Goal: Browse casually: Explore the website without a specific task or goal

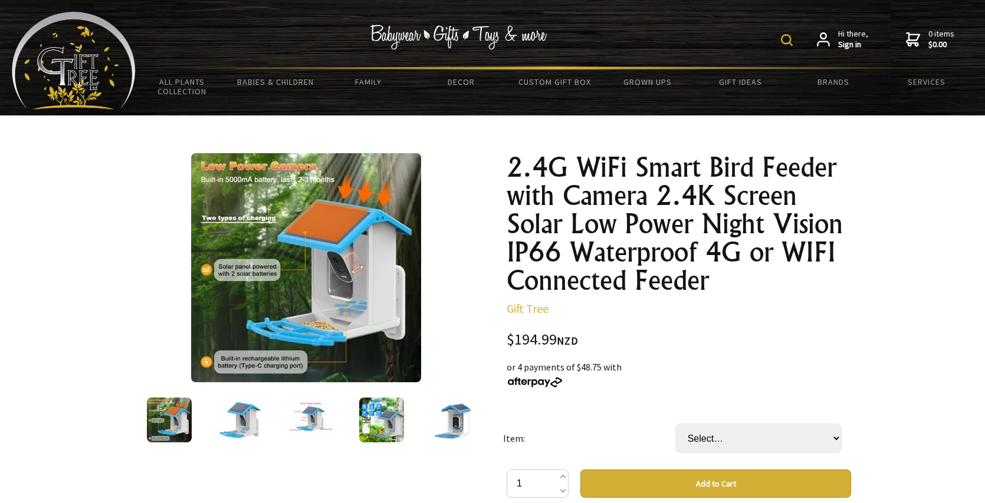
scroll to position [44, 0]
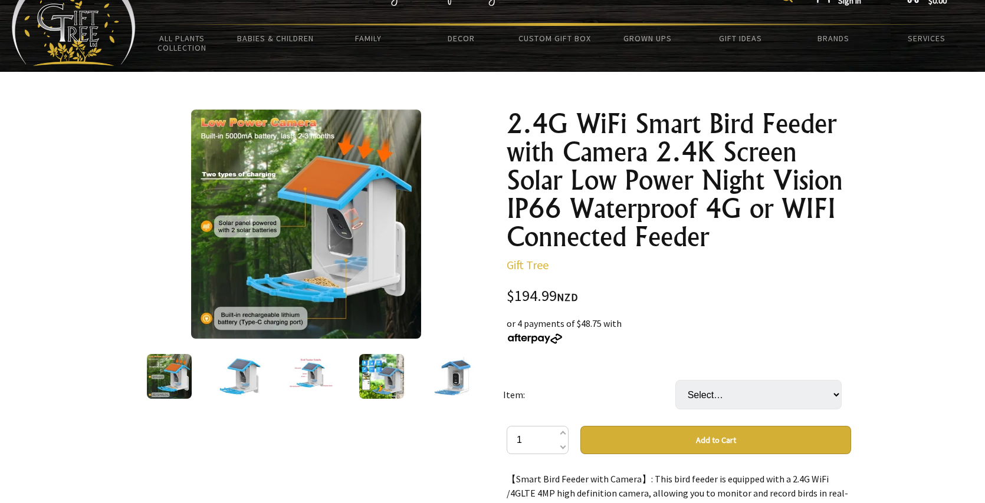
click at [307, 242] on img at bounding box center [305, 224] width 229 height 229
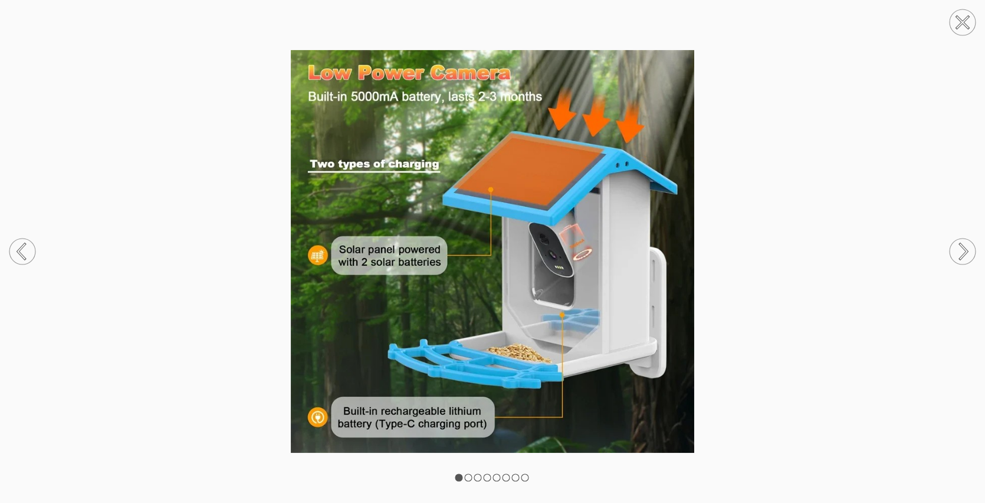
click at [964, 257] on circle at bounding box center [962, 252] width 26 height 26
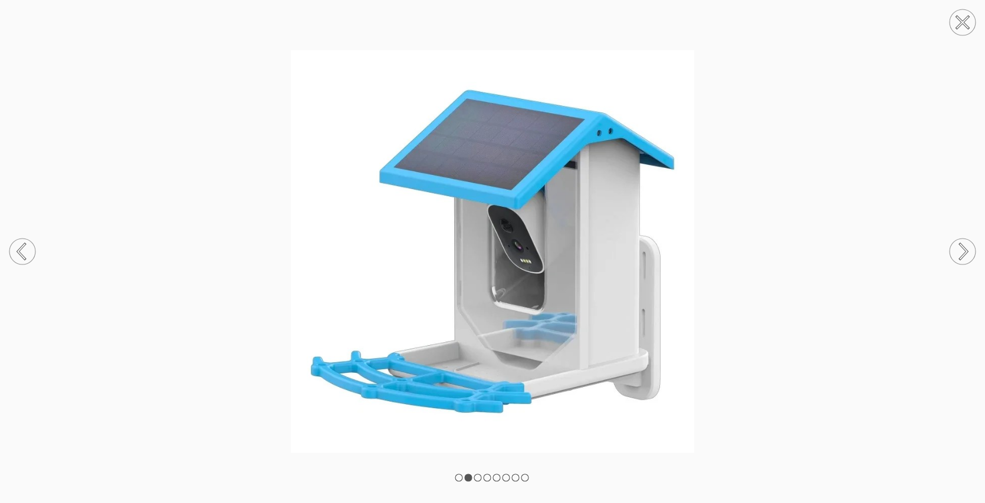
click at [964, 257] on circle at bounding box center [962, 252] width 26 height 26
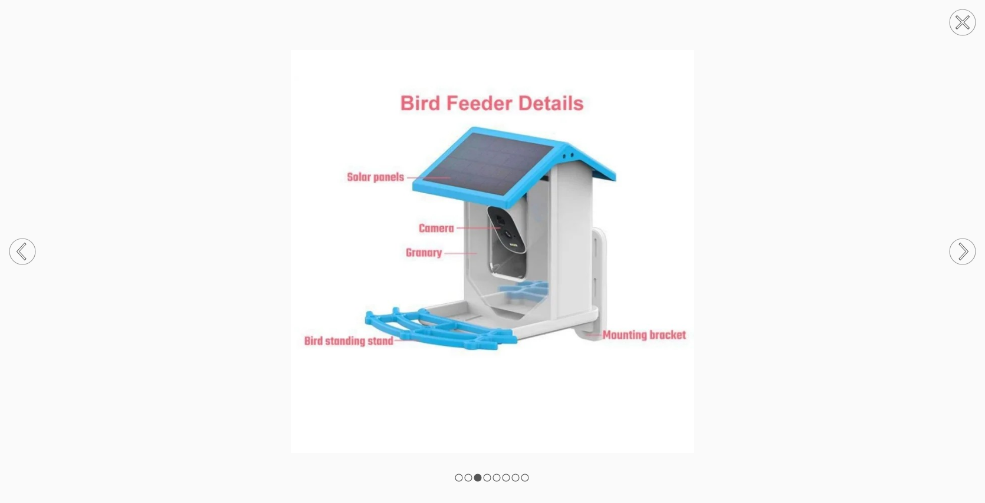
click at [964, 257] on circle at bounding box center [962, 252] width 26 height 26
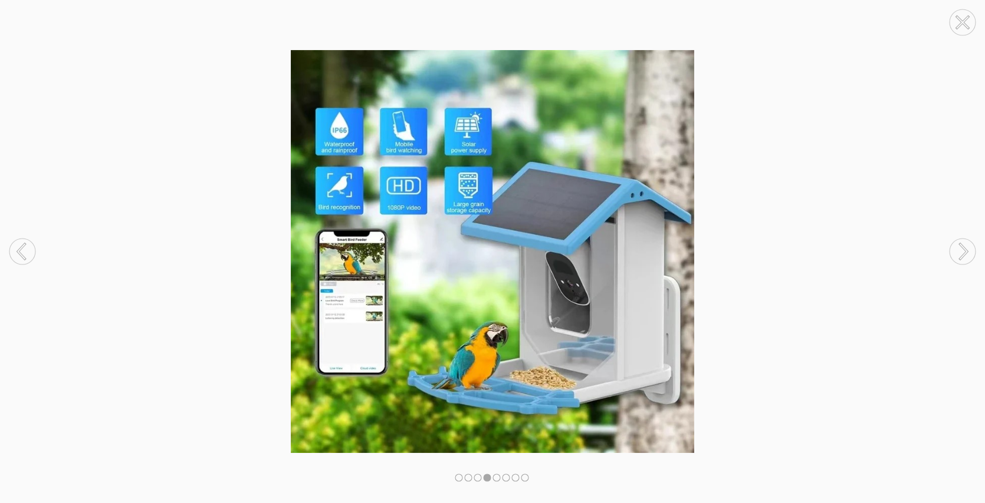
click at [964, 257] on circle at bounding box center [962, 252] width 26 height 26
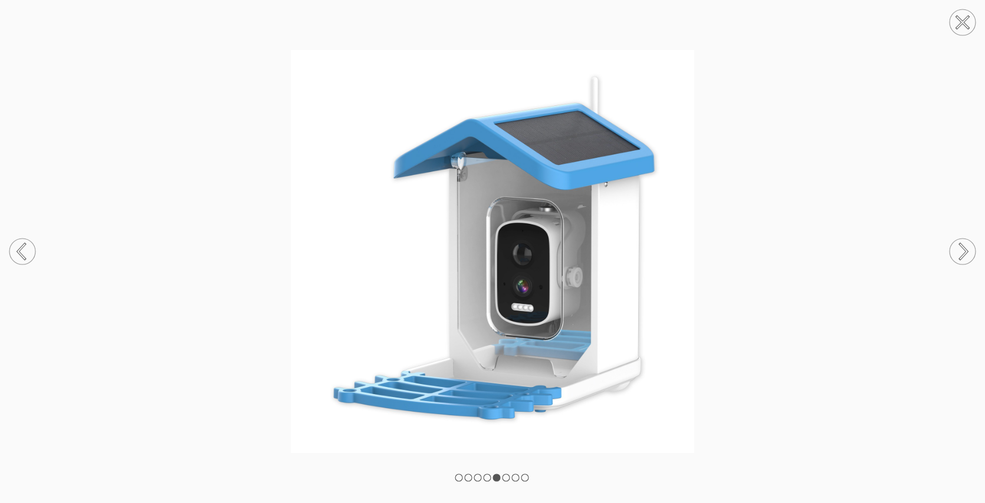
click at [964, 257] on circle at bounding box center [962, 252] width 26 height 26
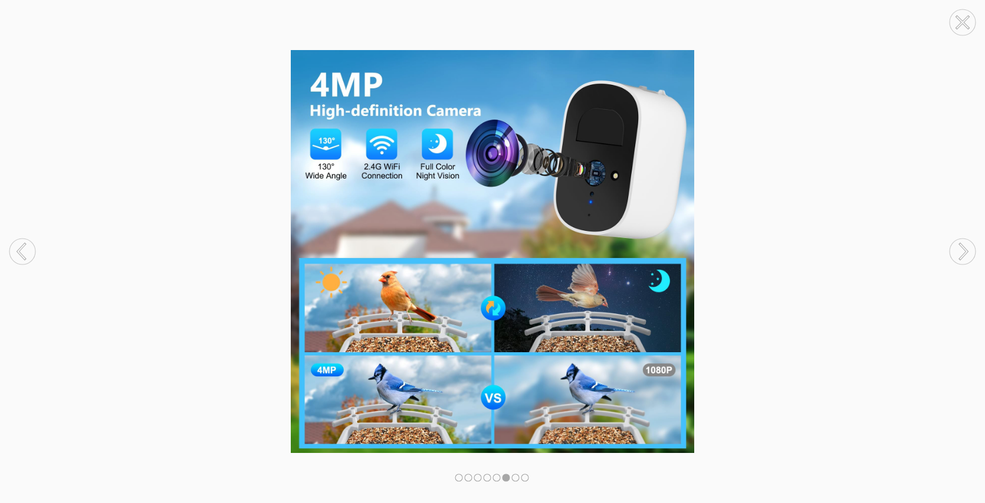
click at [964, 257] on circle at bounding box center [962, 252] width 26 height 26
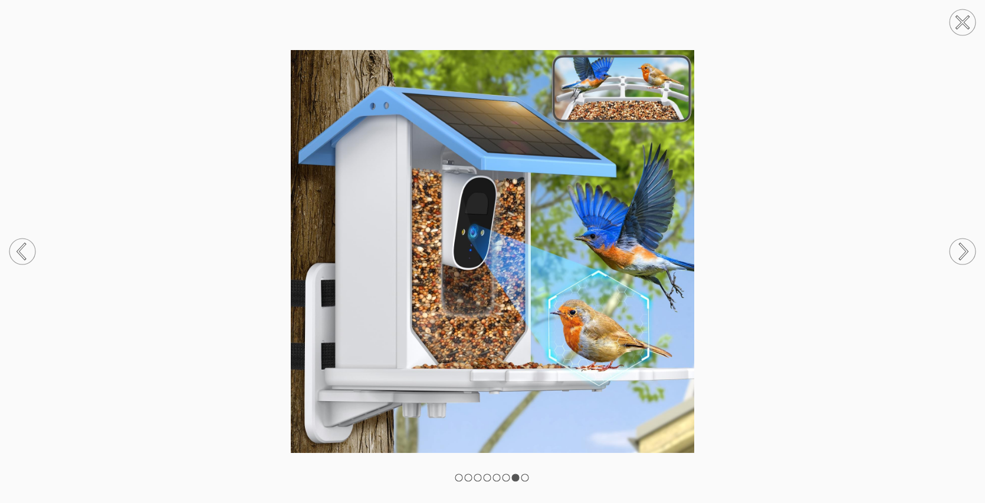
click at [963, 255] on icon at bounding box center [963, 252] width 7 height 15
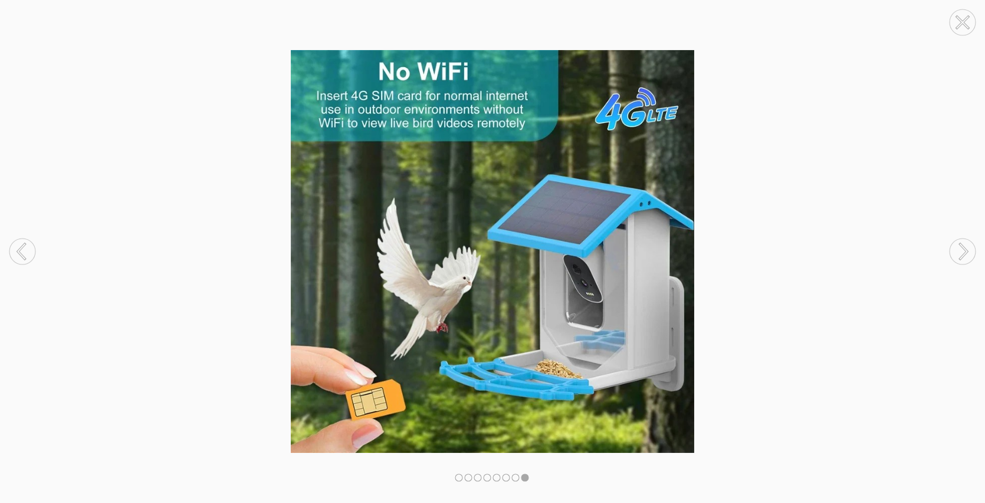
click at [961, 255] on circle at bounding box center [962, 252] width 26 height 26
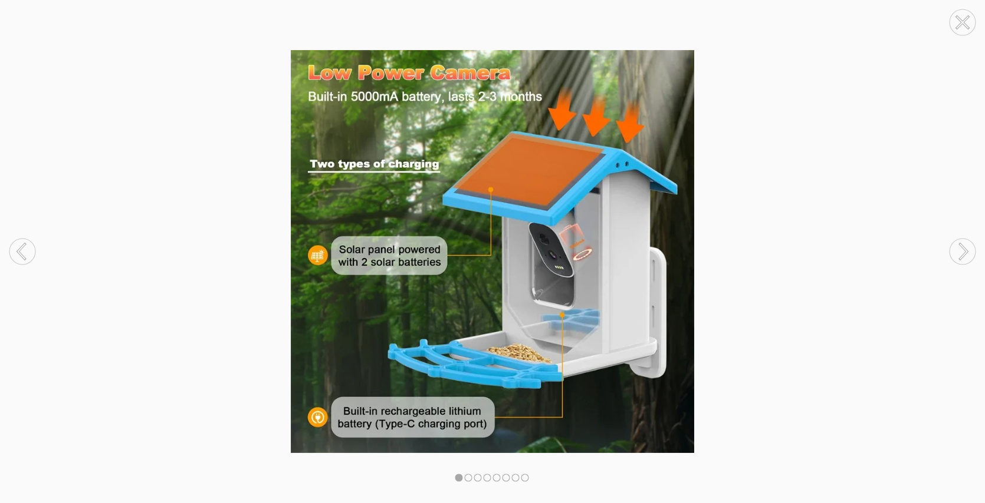
click at [961, 255] on circle at bounding box center [962, 252] width 26 height 26
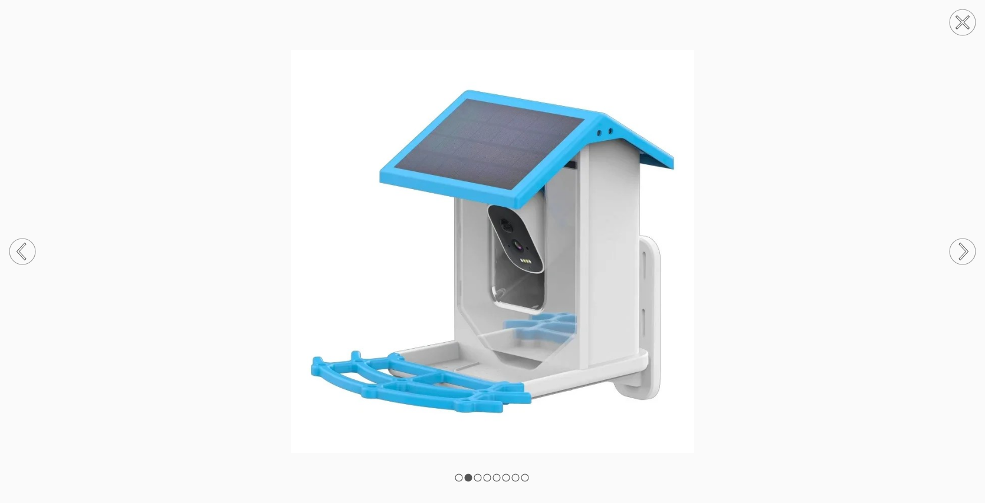
click at [961, 255] on circle at bounding box center [962, 252] width 26 height 26
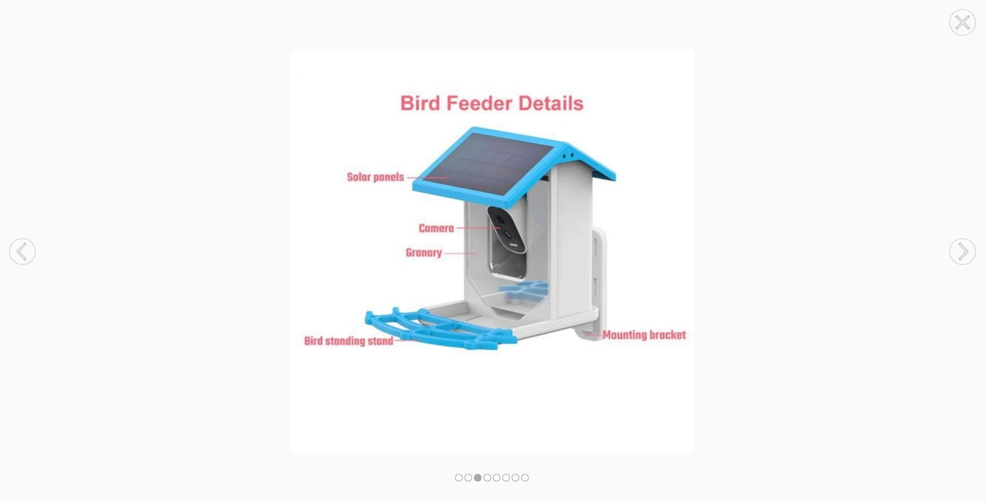
click at [961, 255] on circle at bounding box center [962, 252] width 26 height 26
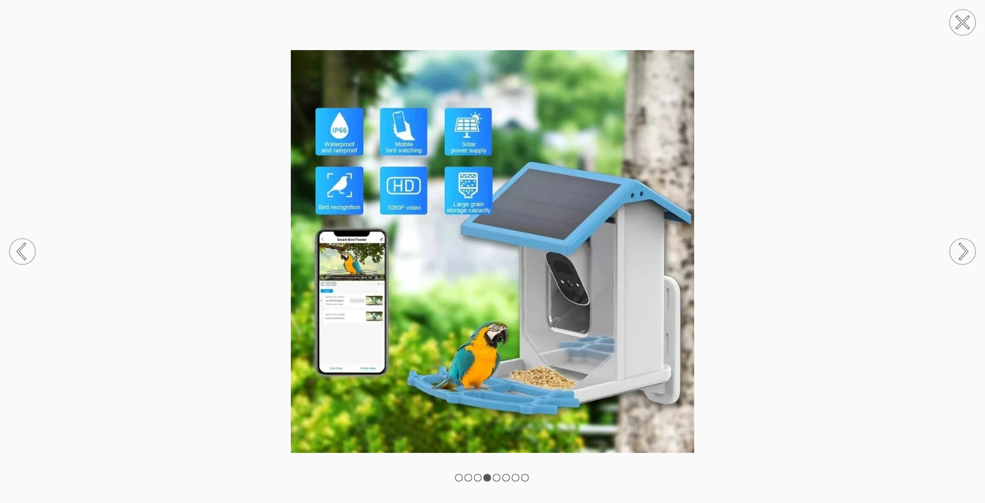
click at [965, 27] on icon at bounding box center [962, 22] width 11 height 11
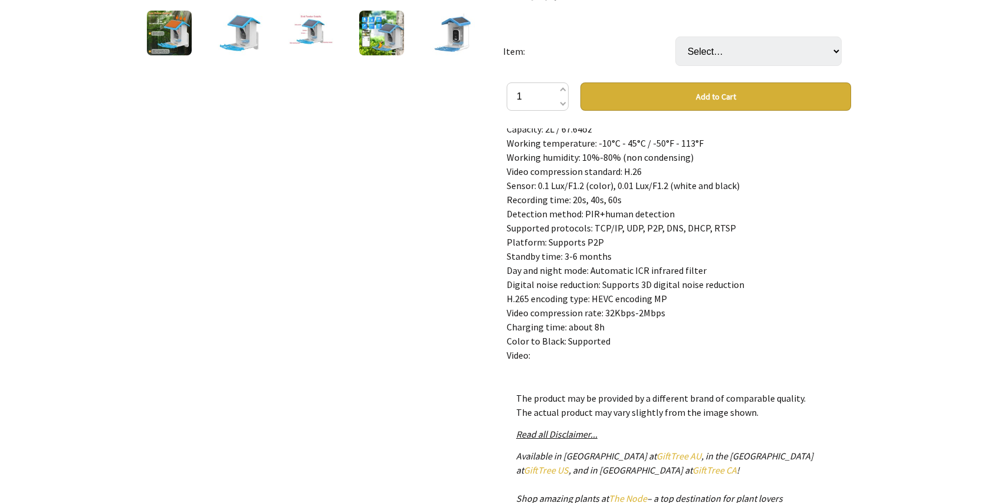
scroll to position [370, 0]
